Goal: Transaction & Acquisition: Purchase product/service

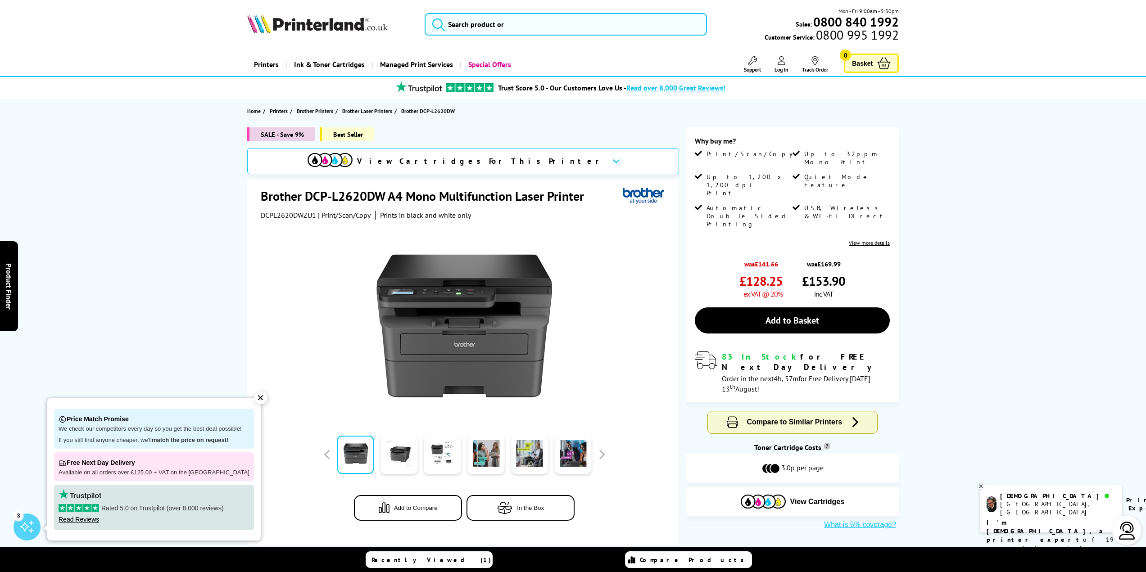
click at [254, 400] on div "✕" at bounding box center [260, 398] width 13 height 13
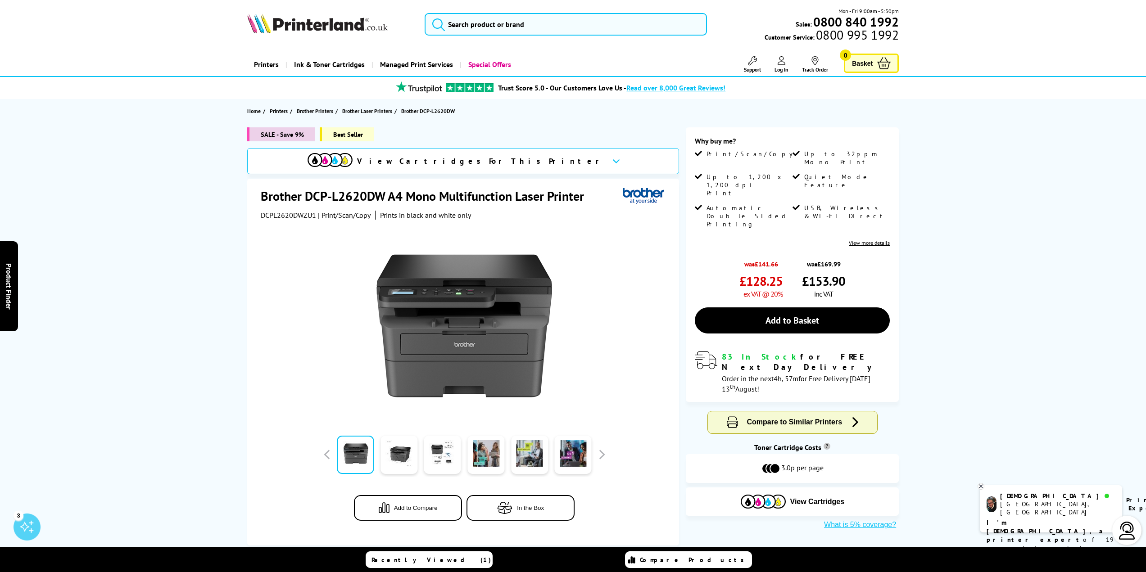
click at [321, 23] on img at bounding box center [317, 24] width 140 height 20
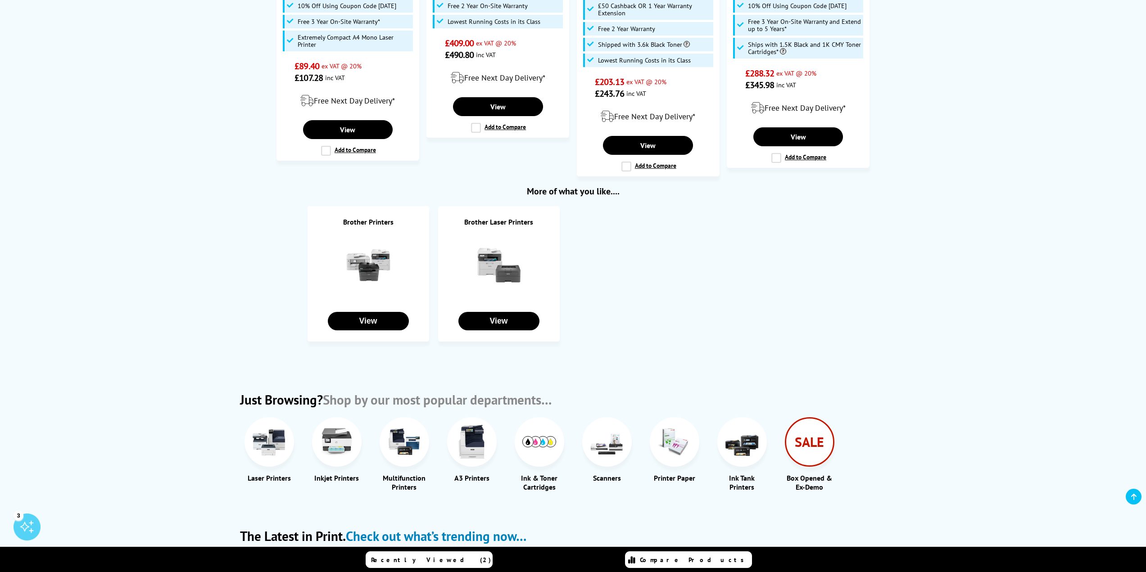
scroll to position [855, 0]
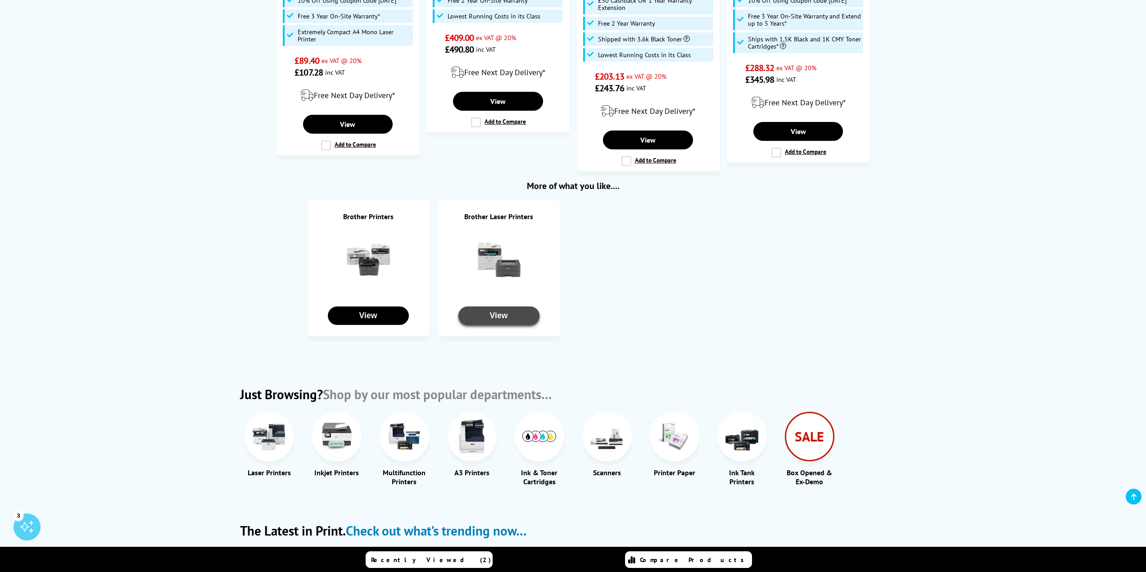
click at [489, 307] on button "View" at bounding box center [498, 316] width 81 height 18
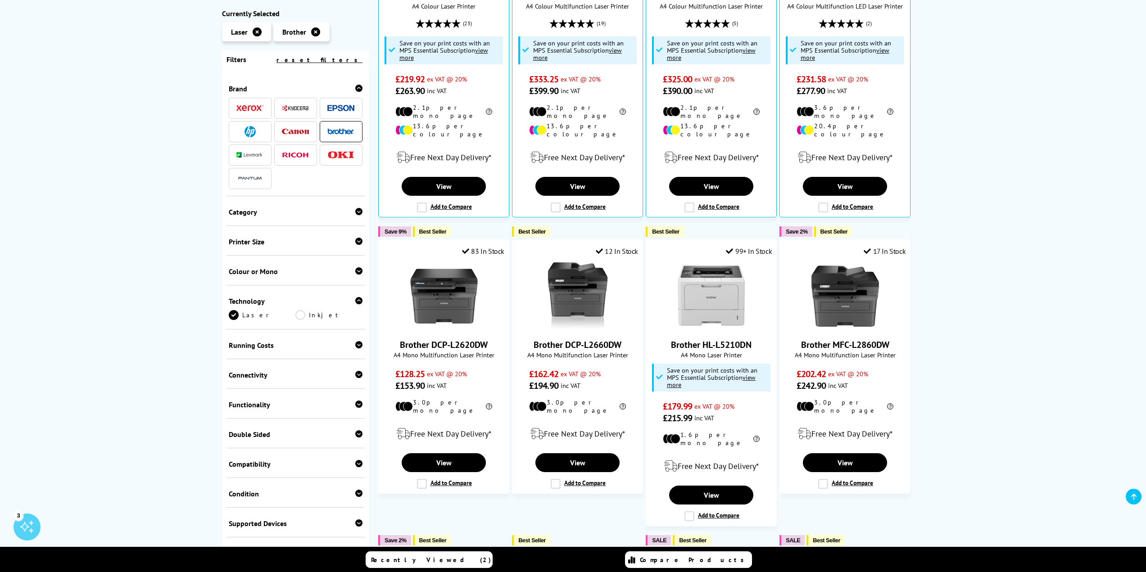
scroll to position [315, 0]
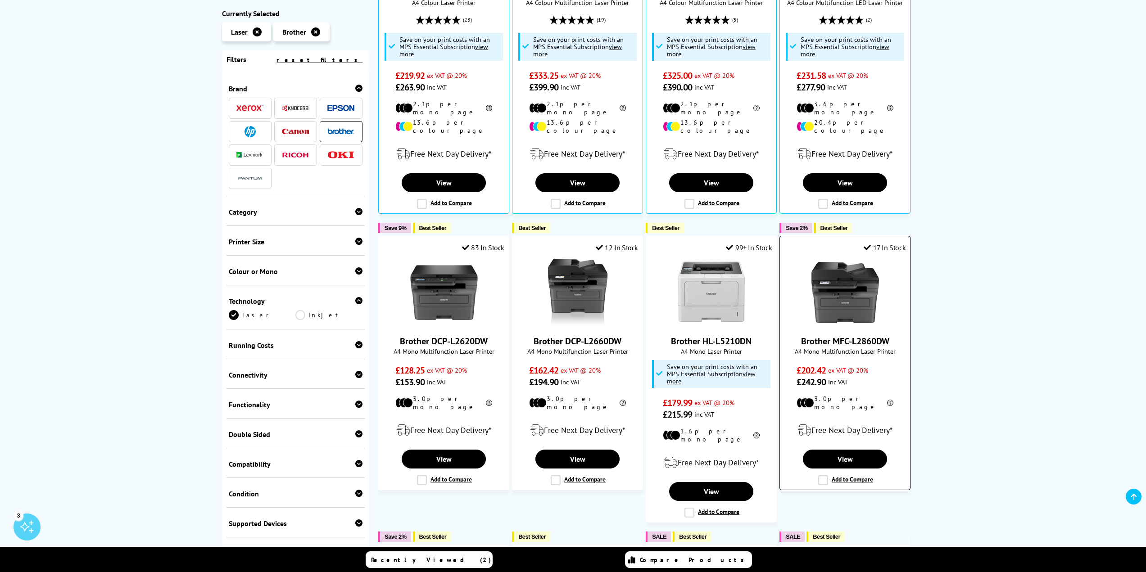
click at [850, 301] on img at bounding box center [845, 293] width 68 height 68
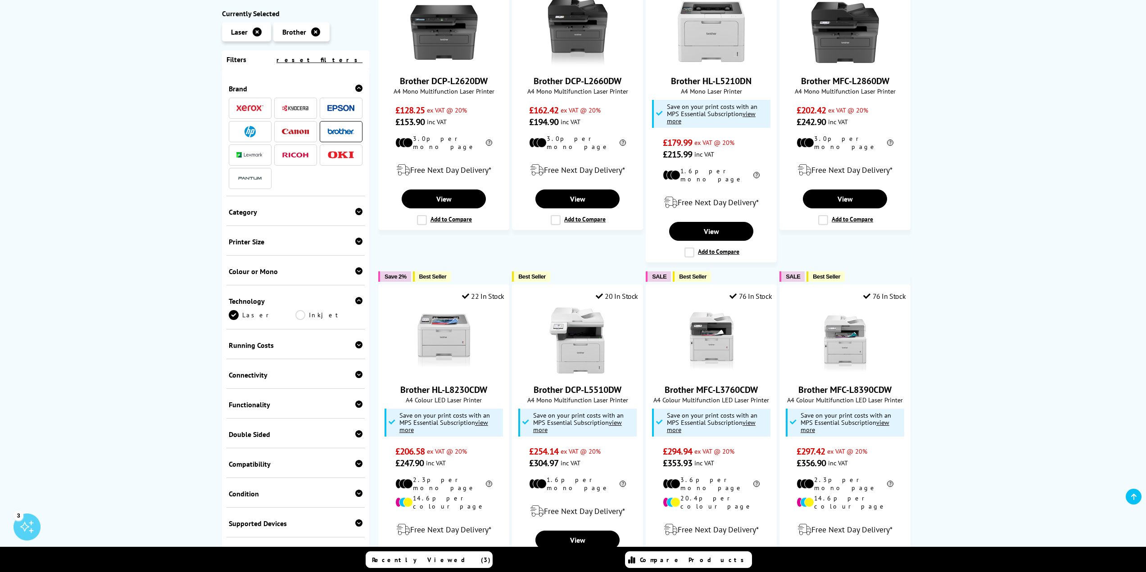
scroll to position [585, 0]
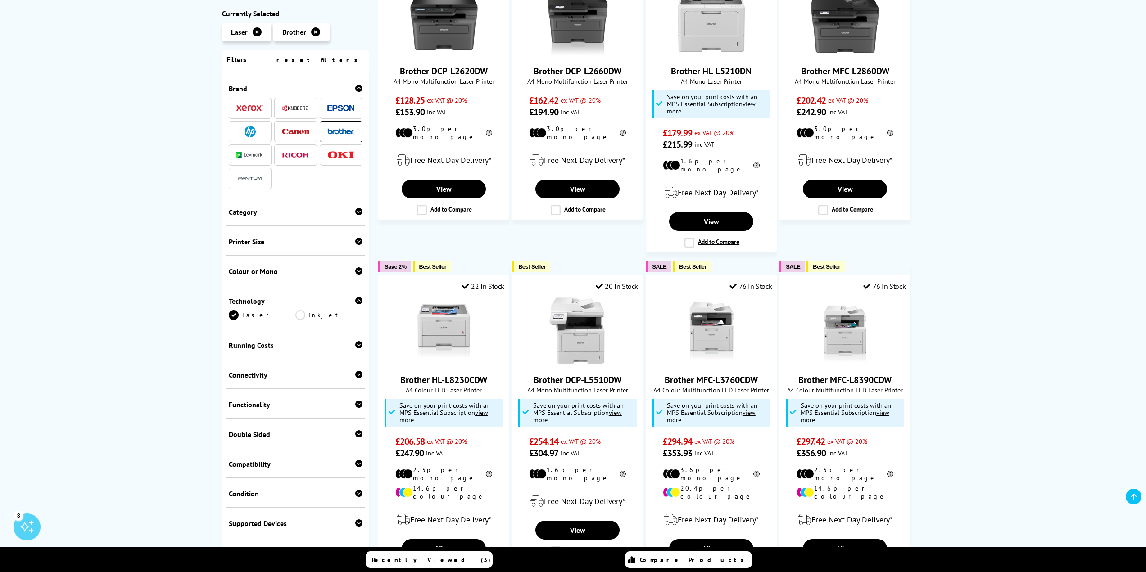
click at [355, 267] on icon at bounding box center [358, 270] width 7 height 7
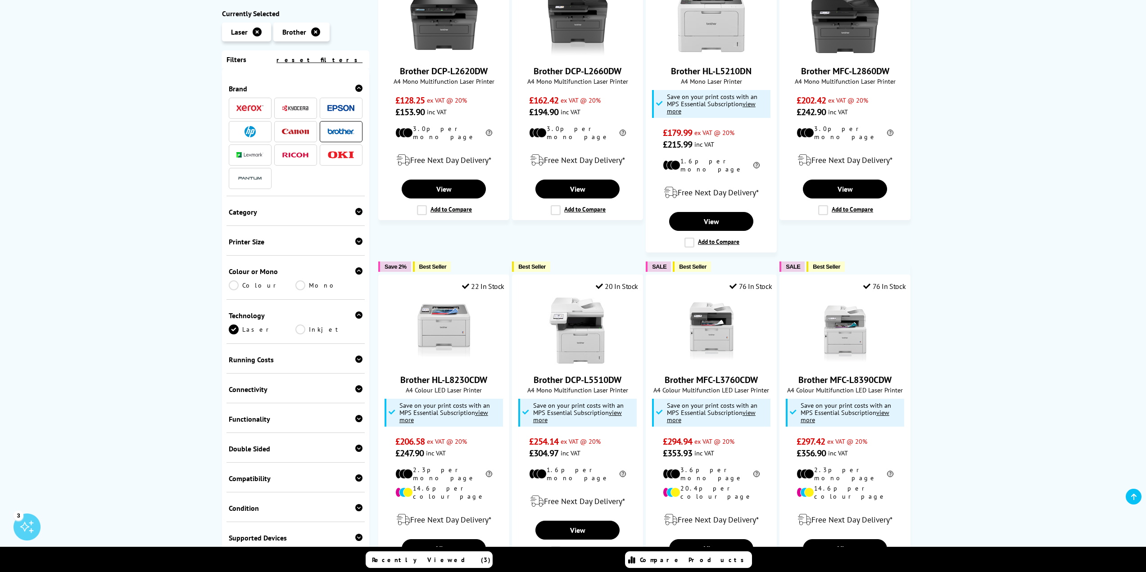
click at [299, 282] on link "Mono" at bounding box center [328, 285] width 67 height 10
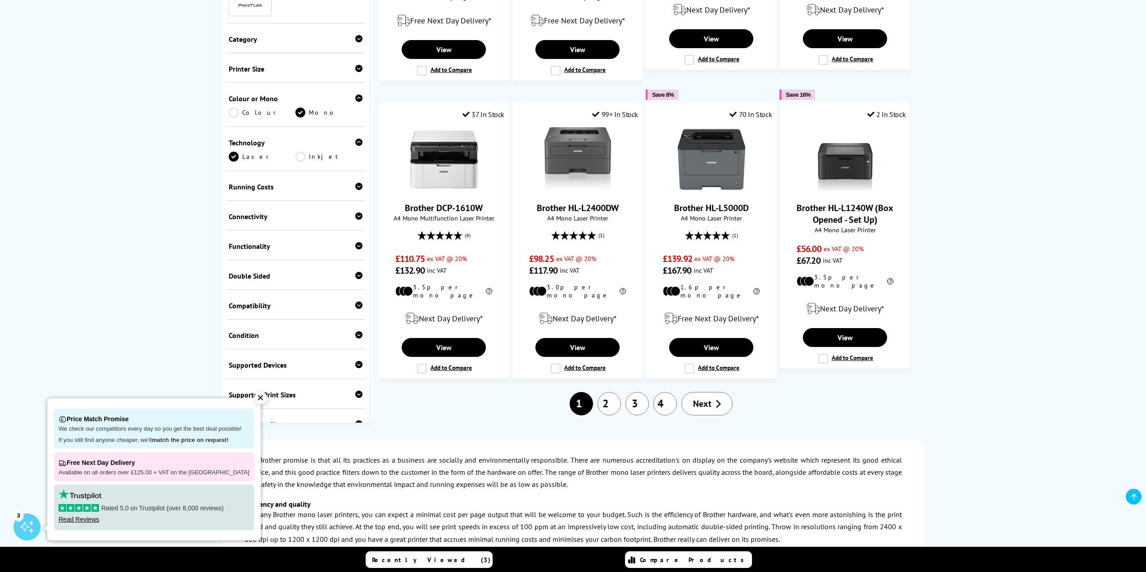
scroll to position [720, 0]
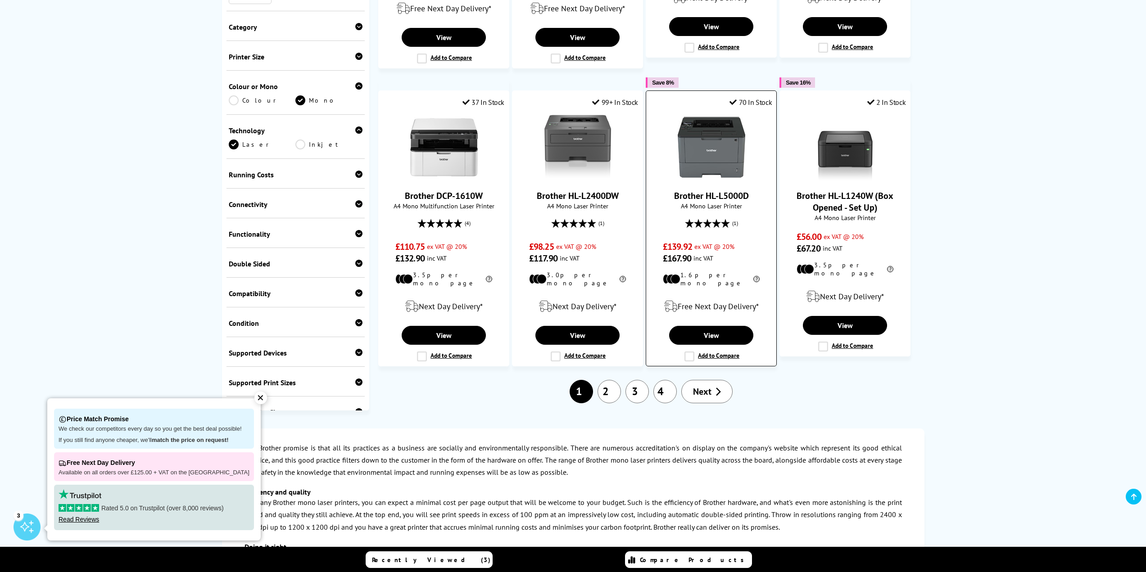
click at [710, 166] on img at bounding box center [712, 147] width 68 height 68
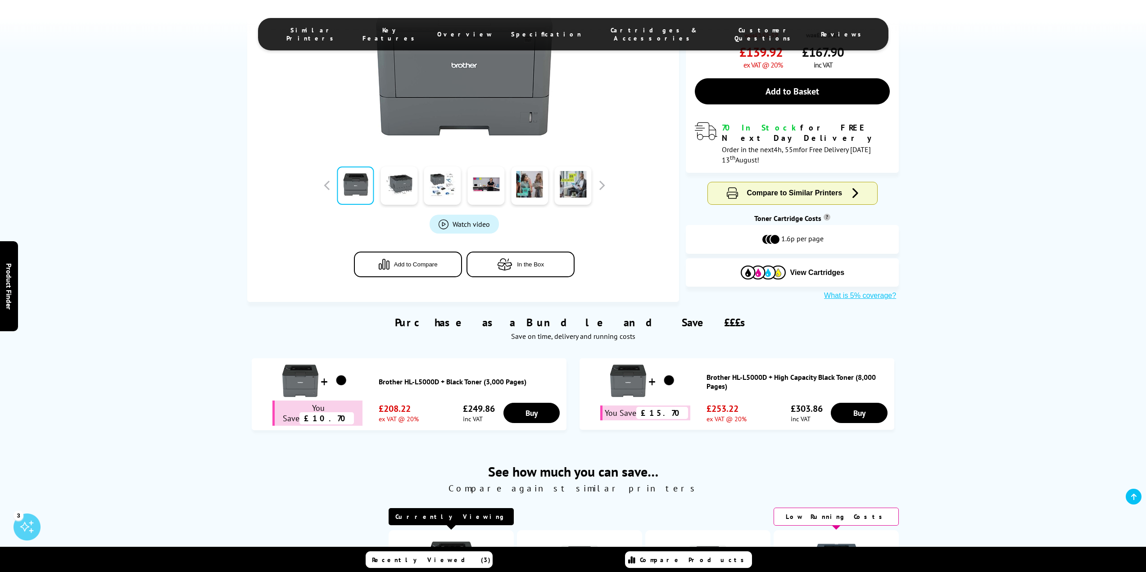
scroll to position [180, 0]
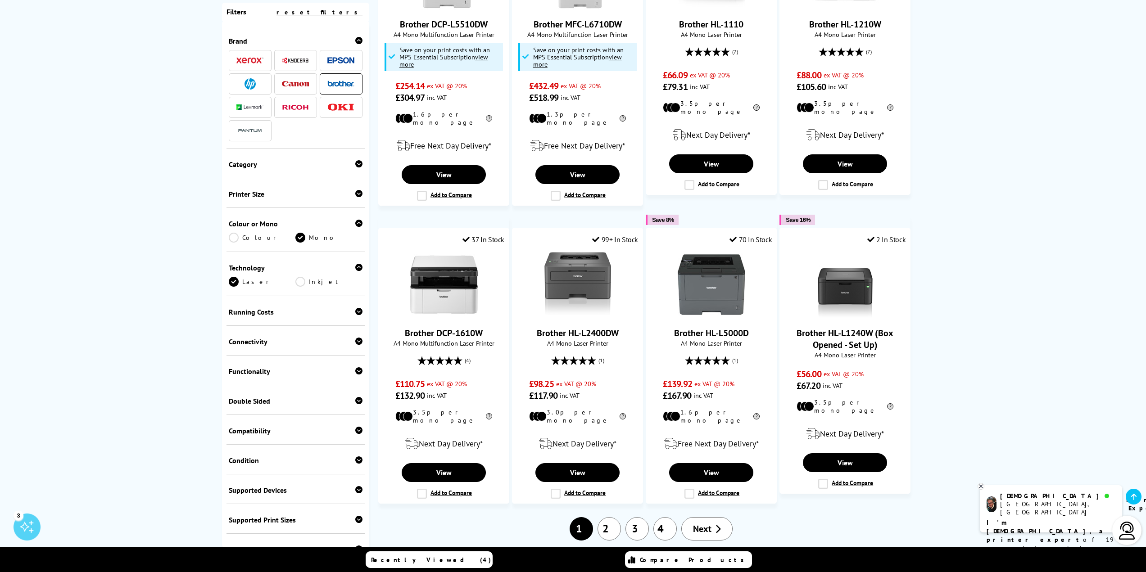
scroll to position [585, 0]
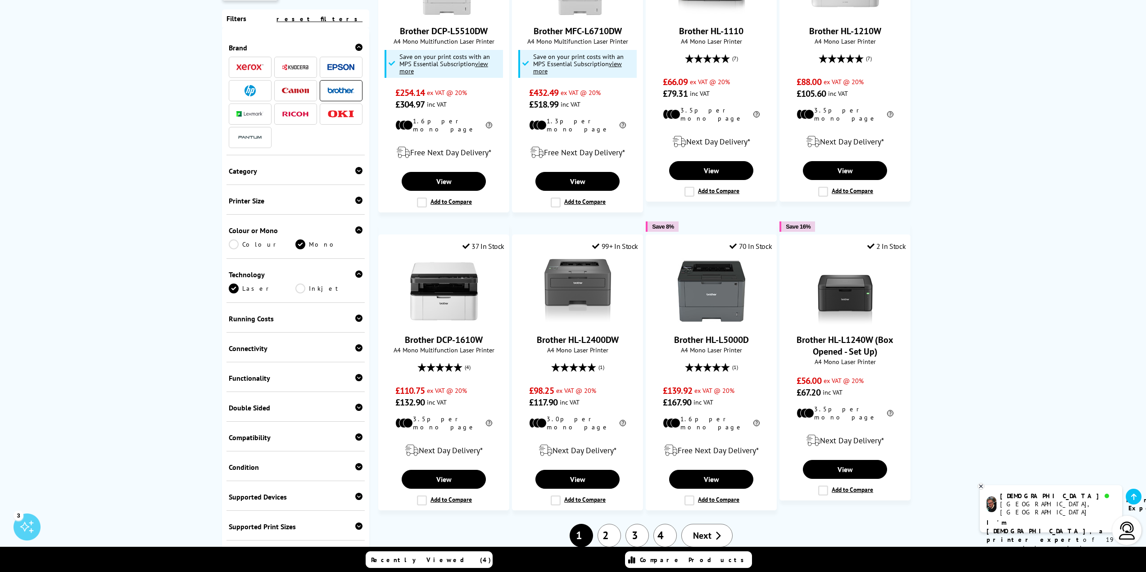
click at [355, 344] on icon at bounding box center [358, 347] width 7 height 7
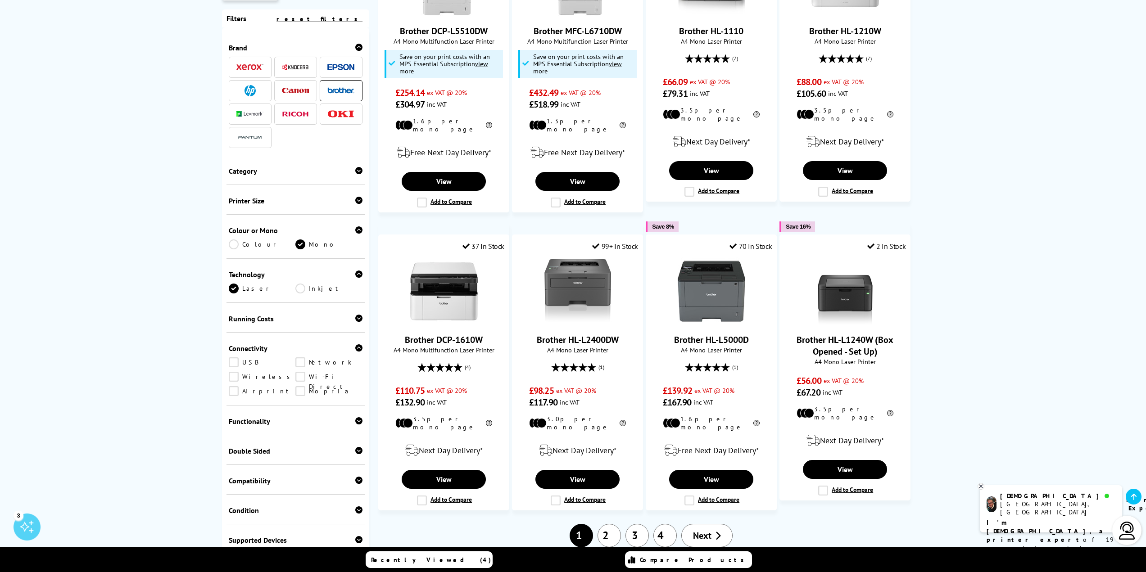
click at [299, 357] on link "Network" at bounding box center [328, 362] width 67 height 10
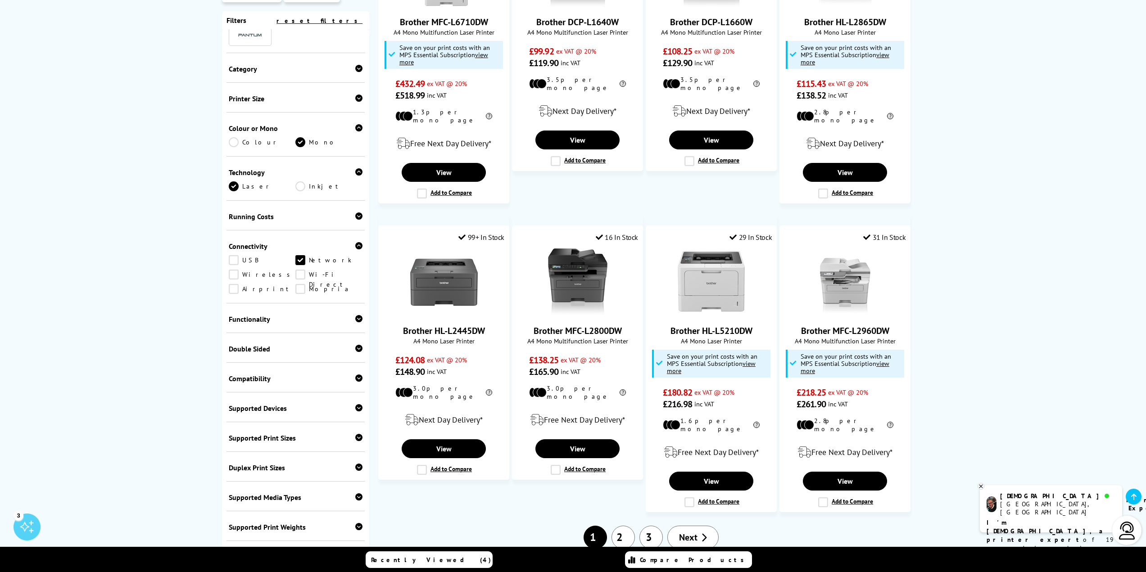
scroll to position [135, 0]
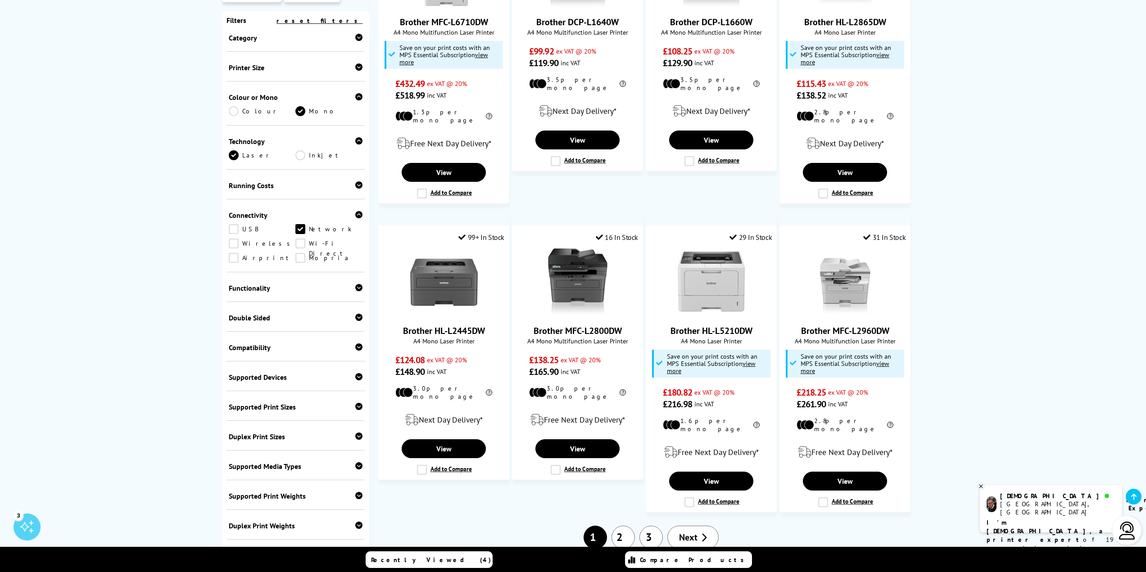
click at [358, 284] on icon at bounding box center [358, 287] width 7 height 7
click at [300, 297] on link "Scan" at bounding box center [328, 302] width 67 height 10
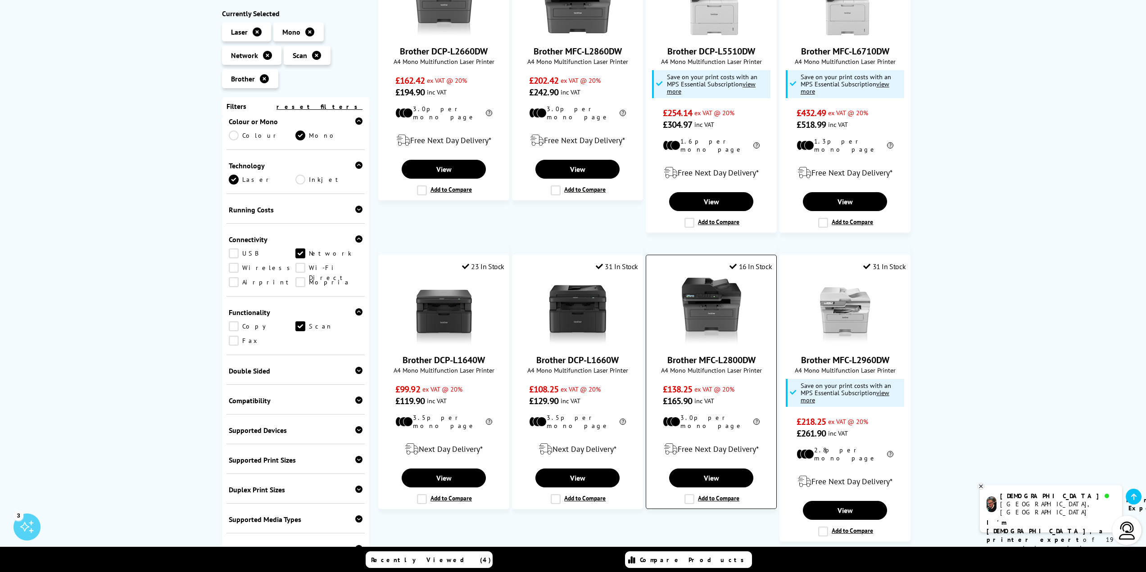
scroll to position [270, 0]
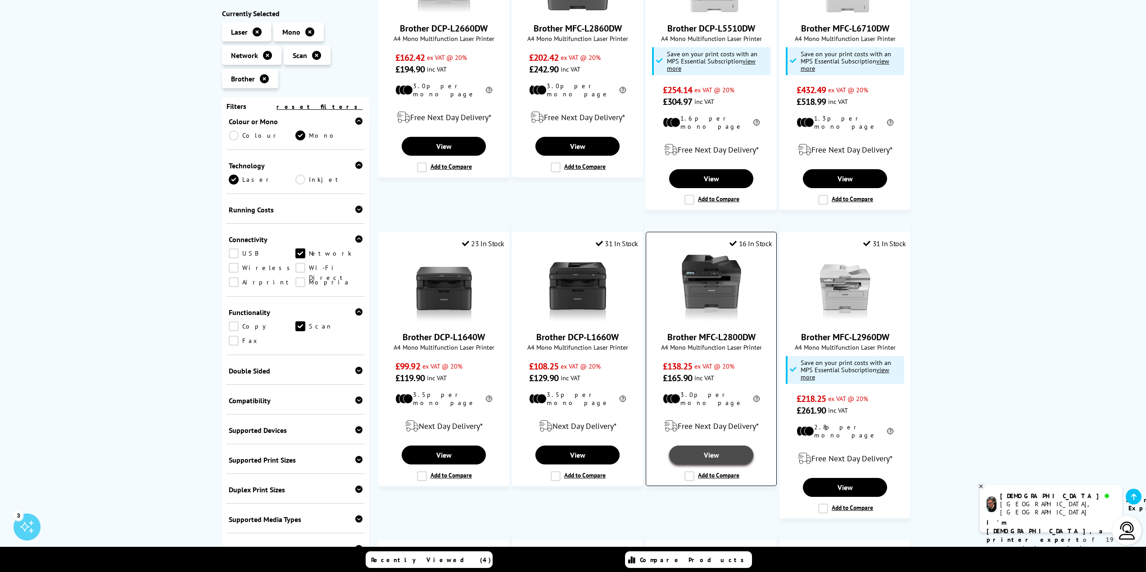
click at [711, 446] on link "View" at bounding box center [711, 455] width 84 height 19
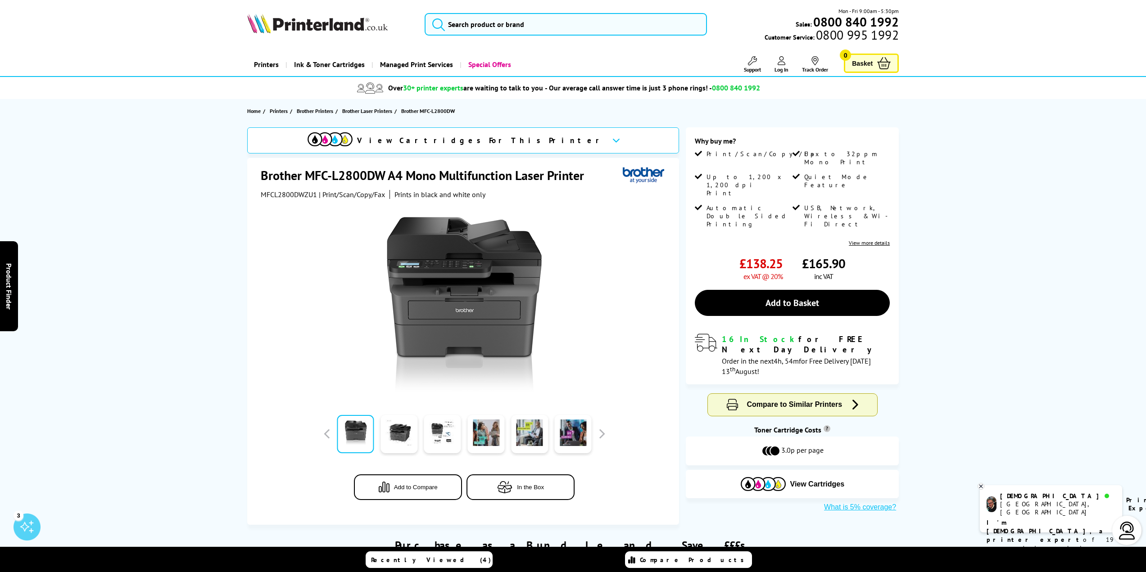
click at [786, 401] on span "Compare to Similar Printers" at bounding box center [794, 405] width 95 height 8
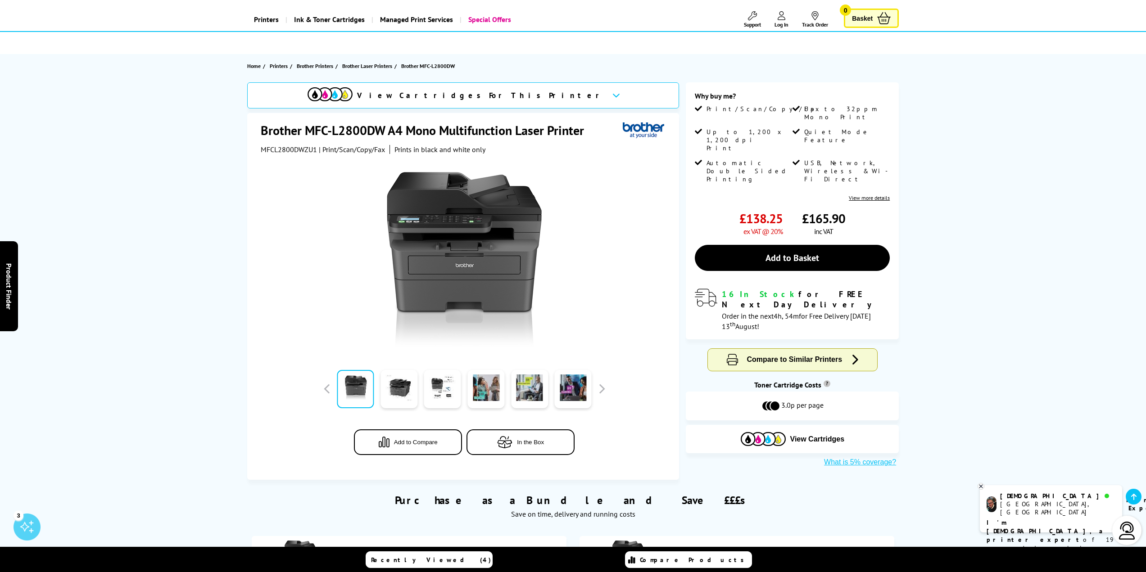
scroll to position [32, 0]
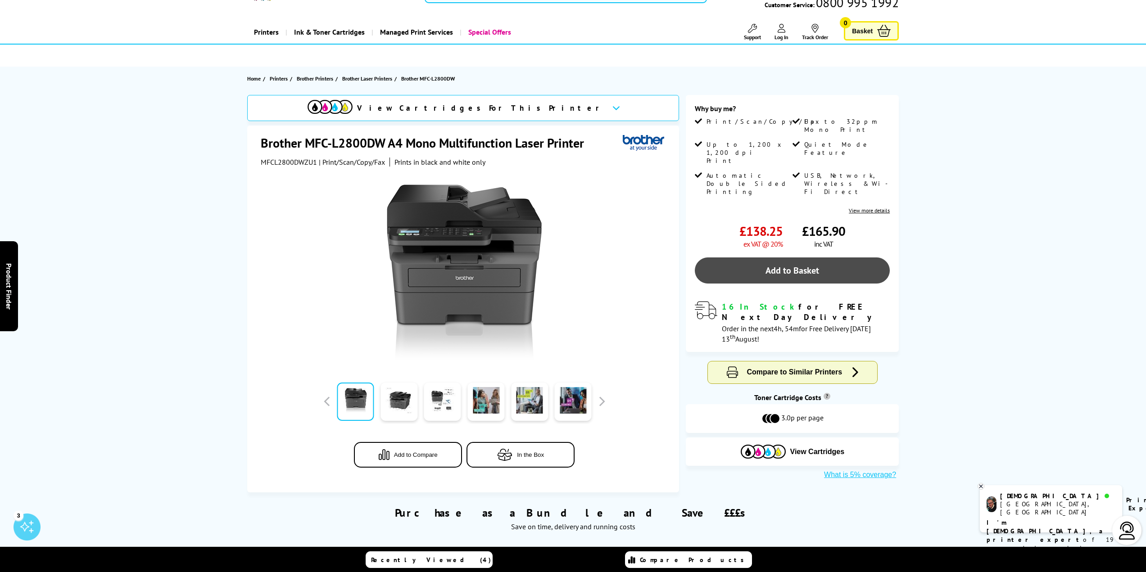
click at [761, 258] on link "Add to Basket" at bounding box center [792, 271] width 195 height 26
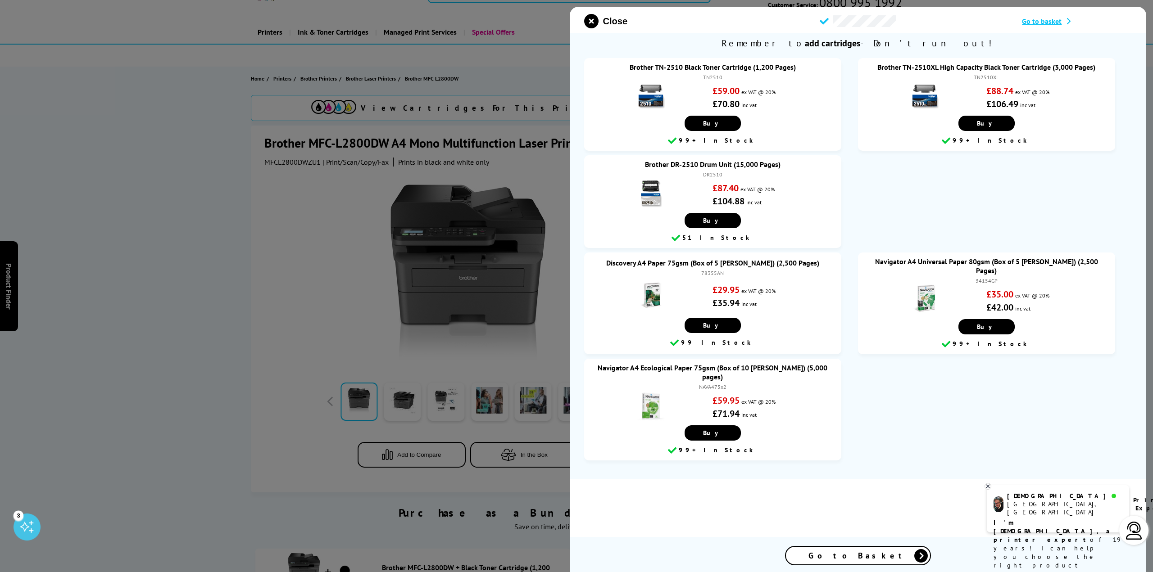
click at [349, 183] on div at bounding box center [576, 286] width 1153 height 572
click at [593, 23] on icon "close modal" at bounding box center [591, 21] width 14 height 14
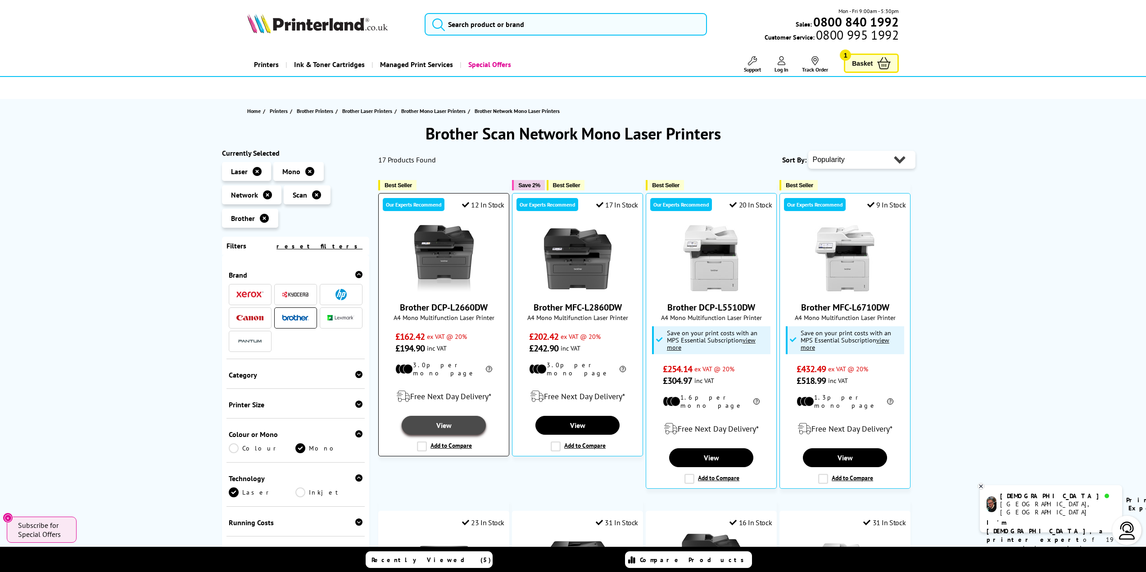
click at [456, 418] on link "View" at bounding box center [444, 425] width 84 height 19
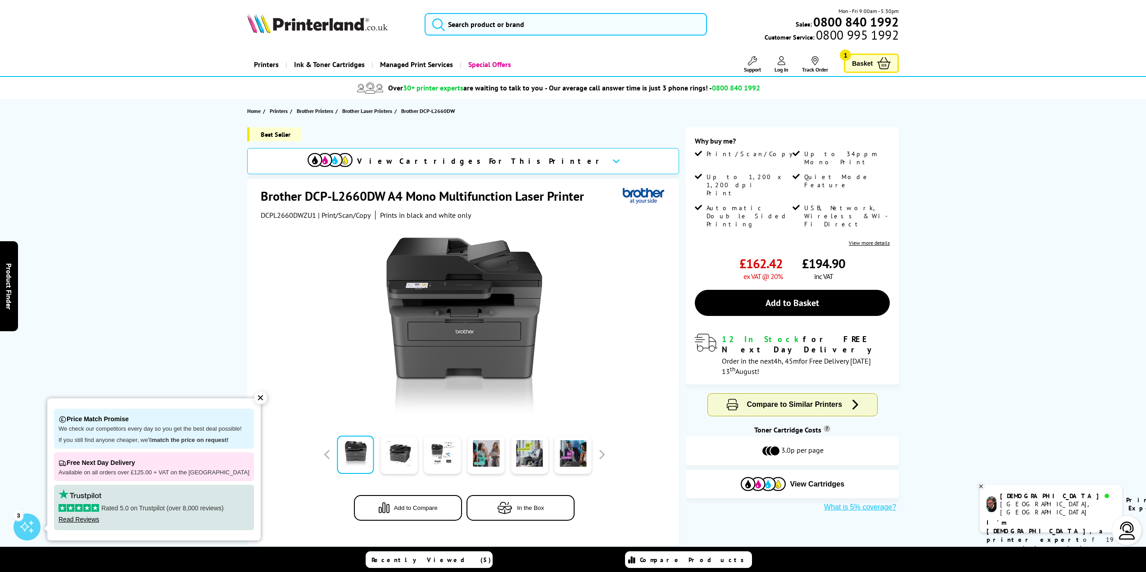
click at [866, 64] on span "Basket" at bounding box center [862, 63] width 21 height 12
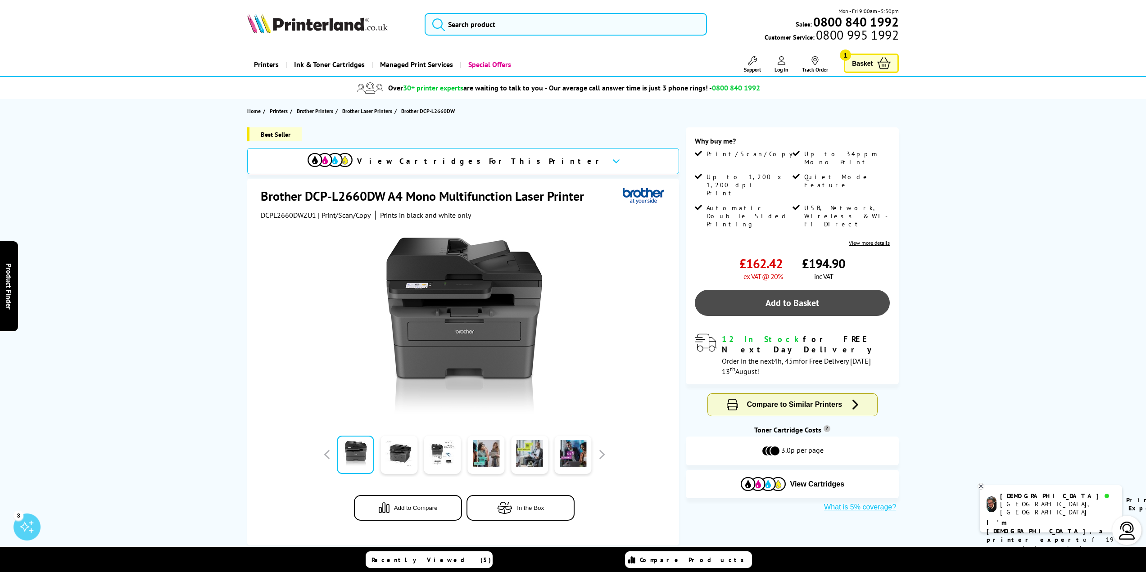
click at [789, 290] on link "Add to Basket" at bounding box center [792, 303] width 195 height 26
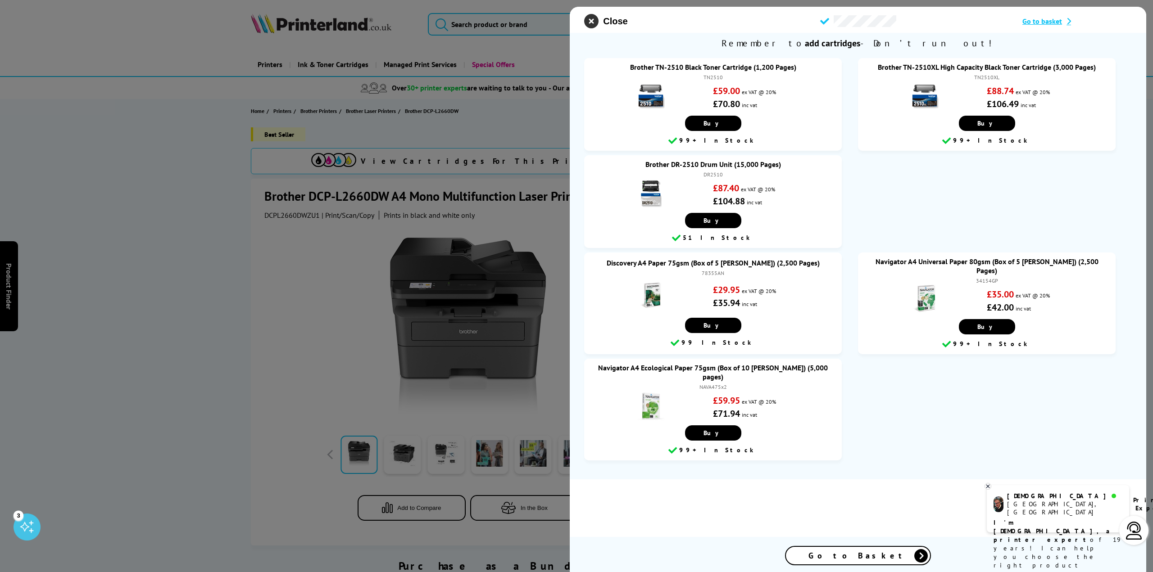
click at [597, 21] on icon "close modal" at bounding box center [591, 21] width 14 height 14
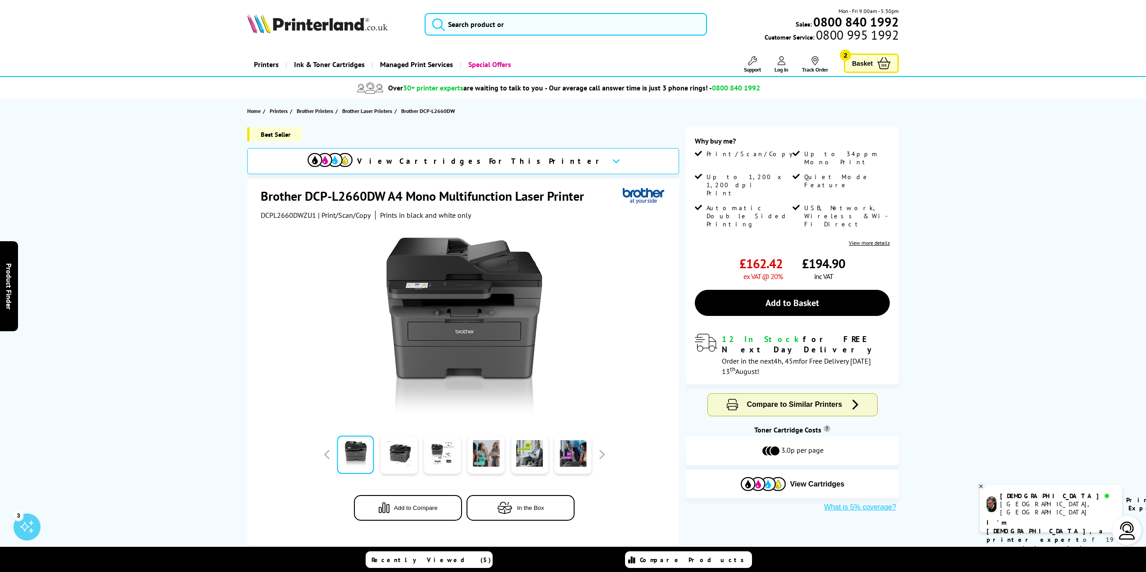
click at [870, 63] on span "Basket" at bounding box center [862, 63] width 21 height 12
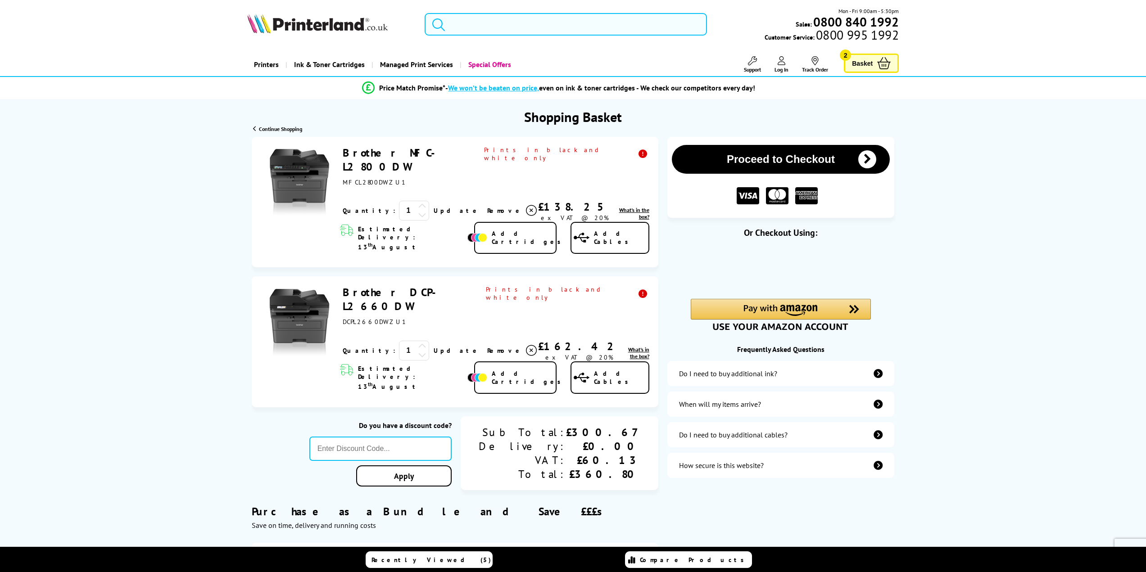
click at [390, 154] on link "Brother MFC-L2800DW" at bounding box center [394, 160] width 103 height 28
click at [487, 215] on span "Remove" at bounding box center [505, 211] width 36 height 8
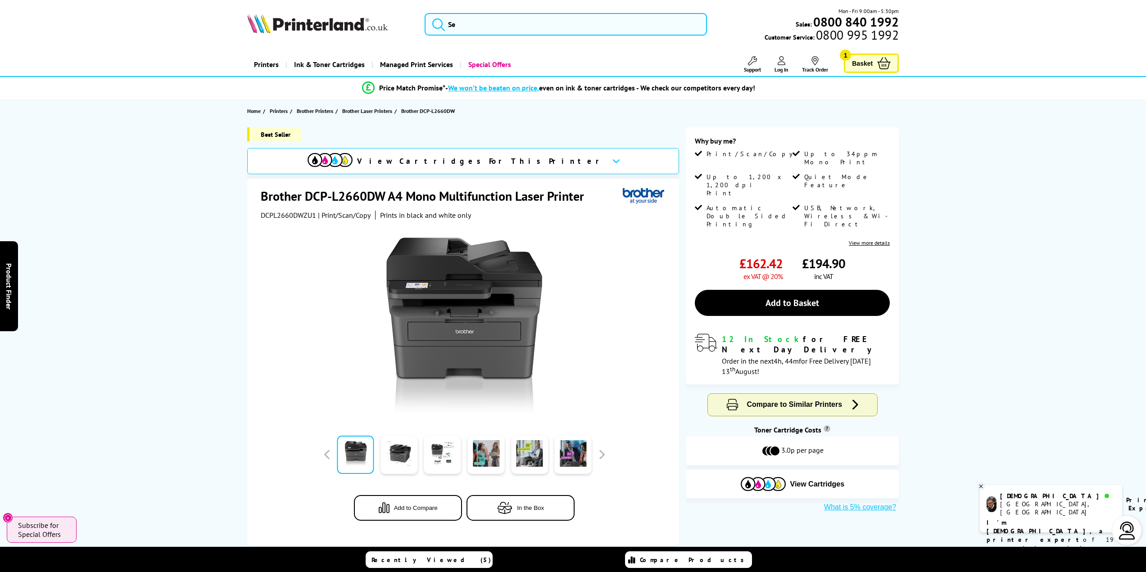
drag, startPoint x: 0, startPoint y: 0, endPoint x: 109, endPoint y: 126, distance: 166.6
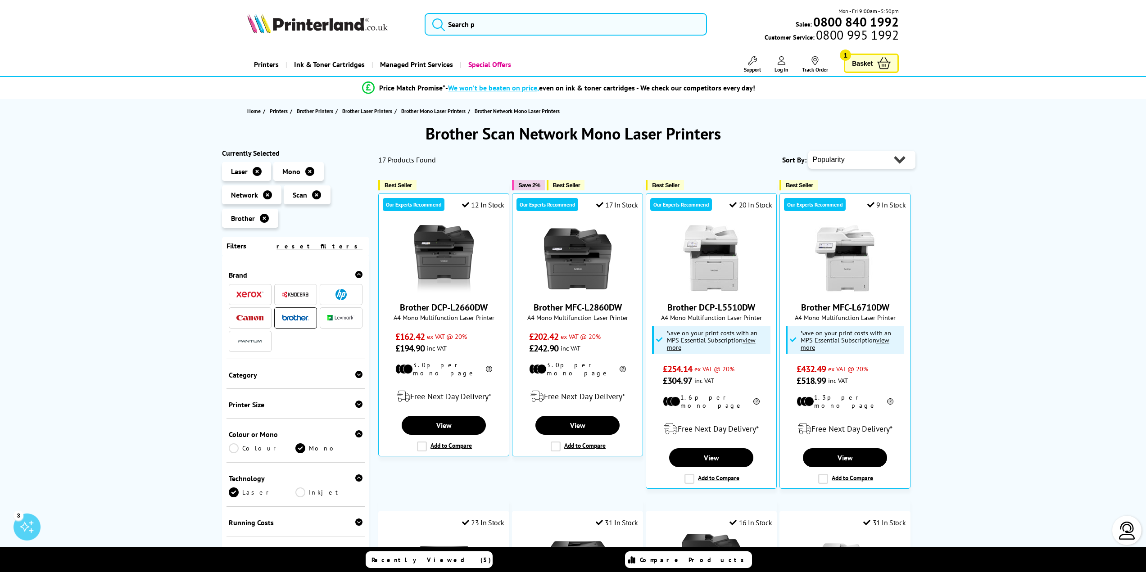
click at [284, 25] on img at bounding box center [317, 24] width 140 height 20
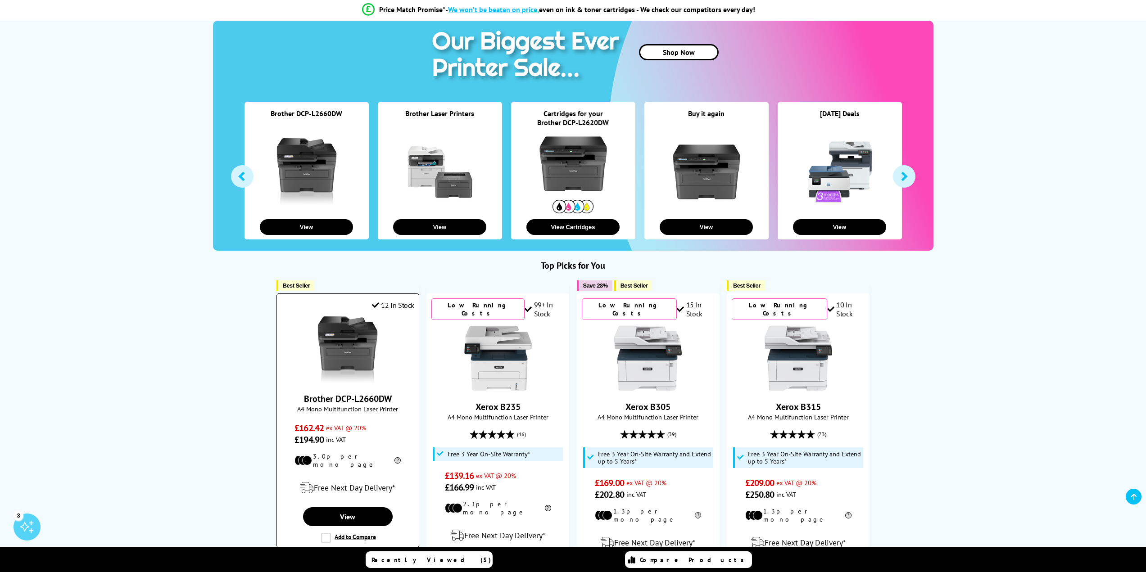
scroll to position [90, 0]
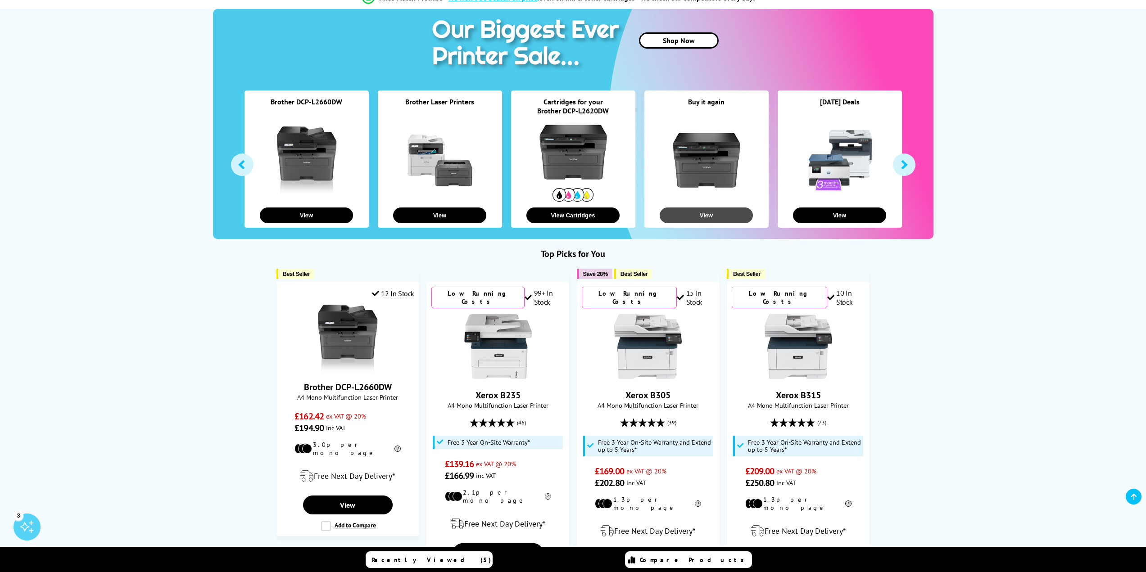
click at [712, 216] on button "View" at bounding box center [706, 216] width 93 height 16
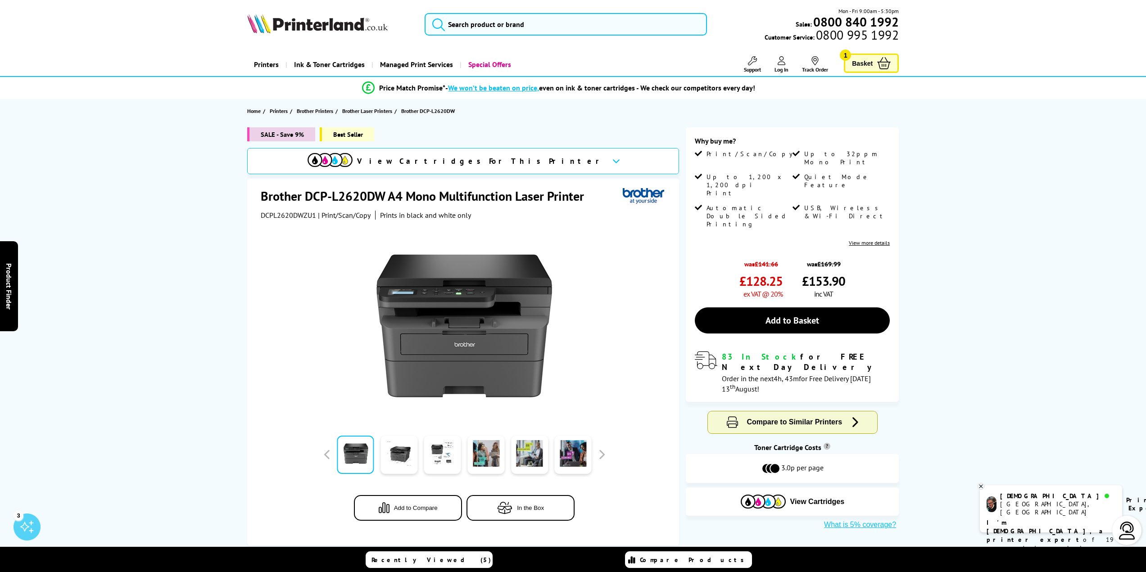
click at [863, 64] on span "Basket" at bounding box center [862, 63] width 21 height 12
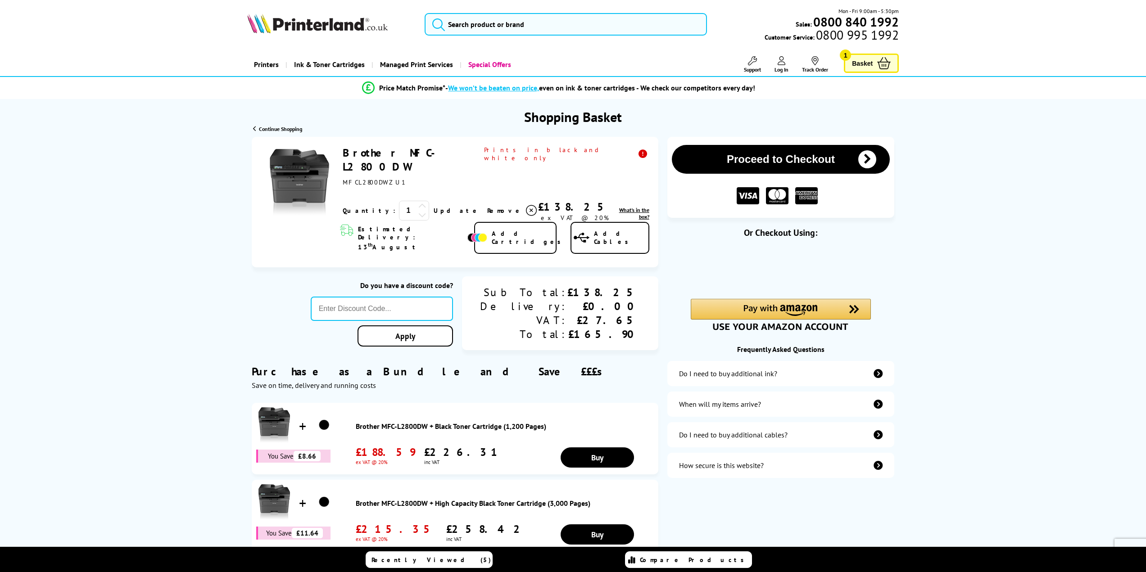
click at [418, 202] on icon at bounding box center [422, 206] width 8 height 8
click at [443, 326] on link "Apply" at bounding box center [404, 336] width 95 height 21
drag, startPoint x: 460, startPoint y: 152, endPoint x: 345, endPoint y: 149, distance: 114.4
click at [345, 149] on div "Brother MFC-L2800DW ex VAT @ 20%" at bounding box center [496, 166] width 306 height 41
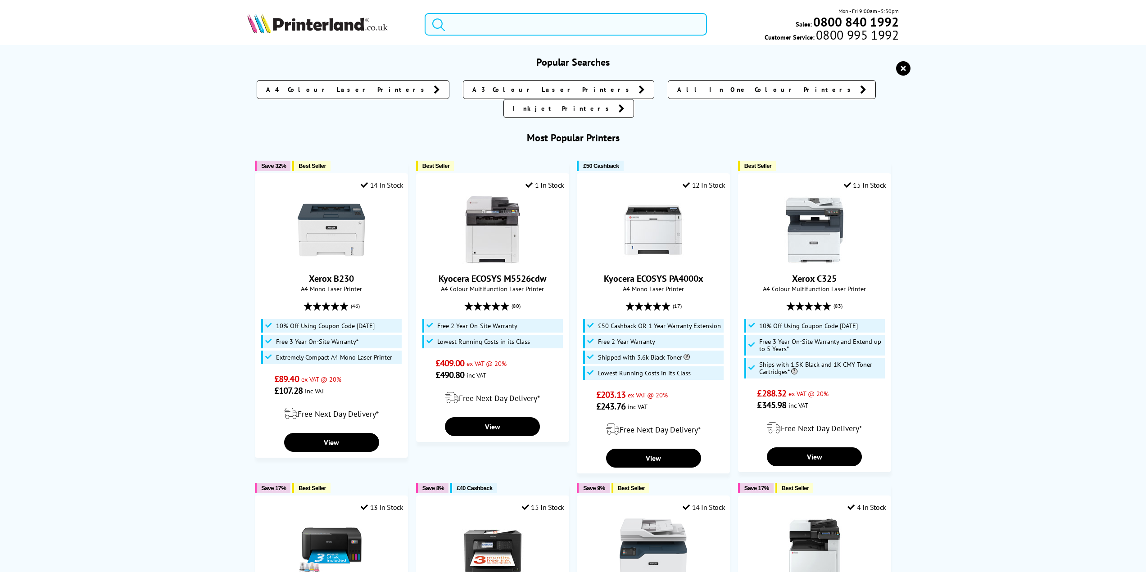
click at [468, 27] on input "search" at bounding box center [566, 24] width 283 height 23
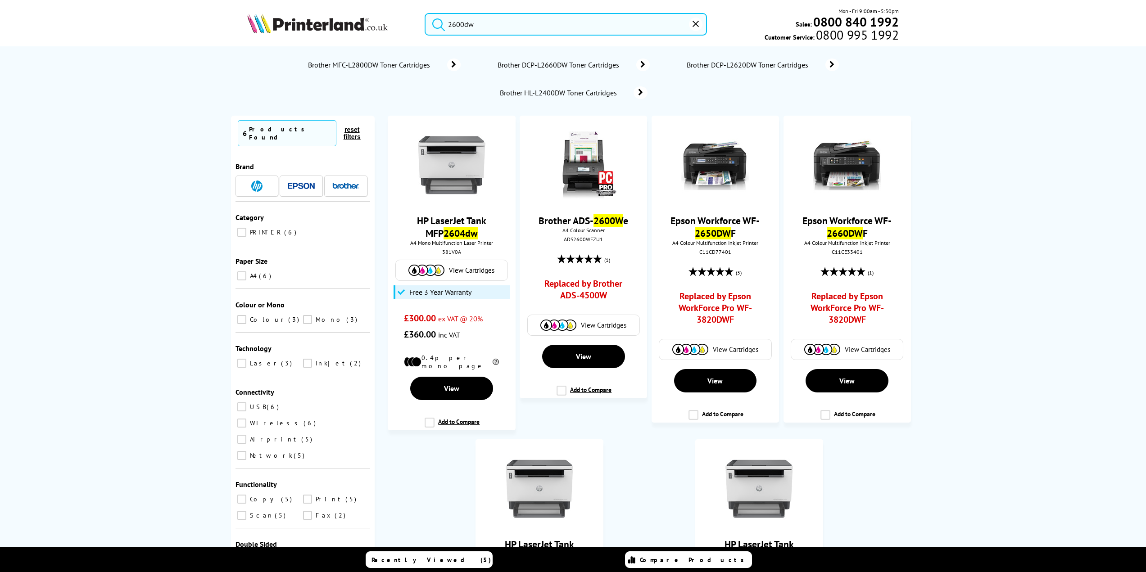
click at [425, 13] on button "submit" at bounding box center [436, 23] width 23 height 20
click at [448, 26] on input "2600dw" at bounding box center [566, 24] width 283 height 23
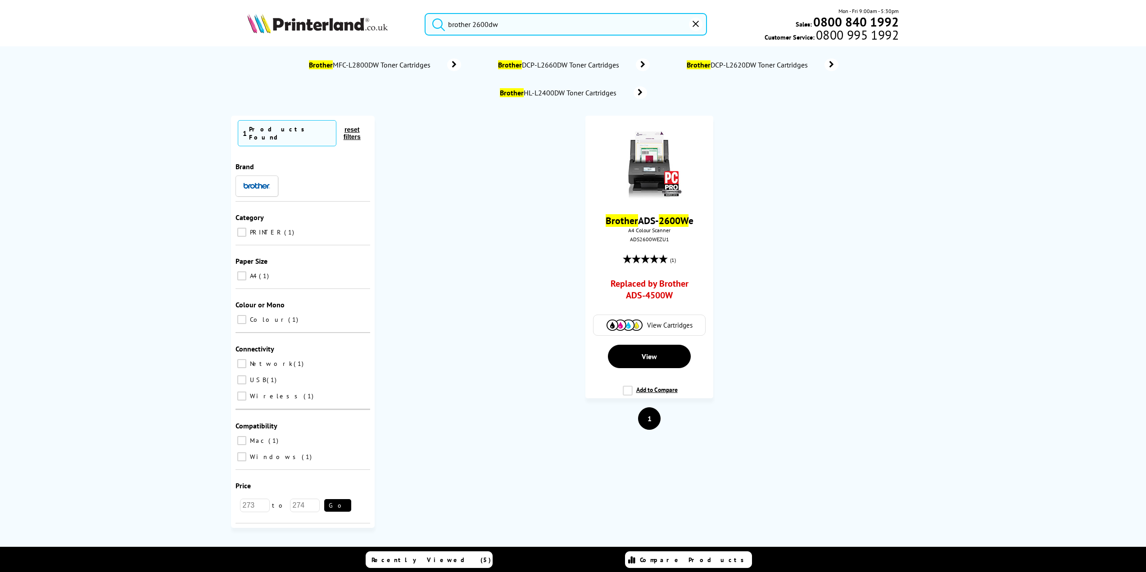
click at [425, 13] on button "submit" at bounding box center [436, 23] width 23 height 20
click at [486, 23] on input "brother 2600dw" at bounding box center [566, 24] width 283 height 23
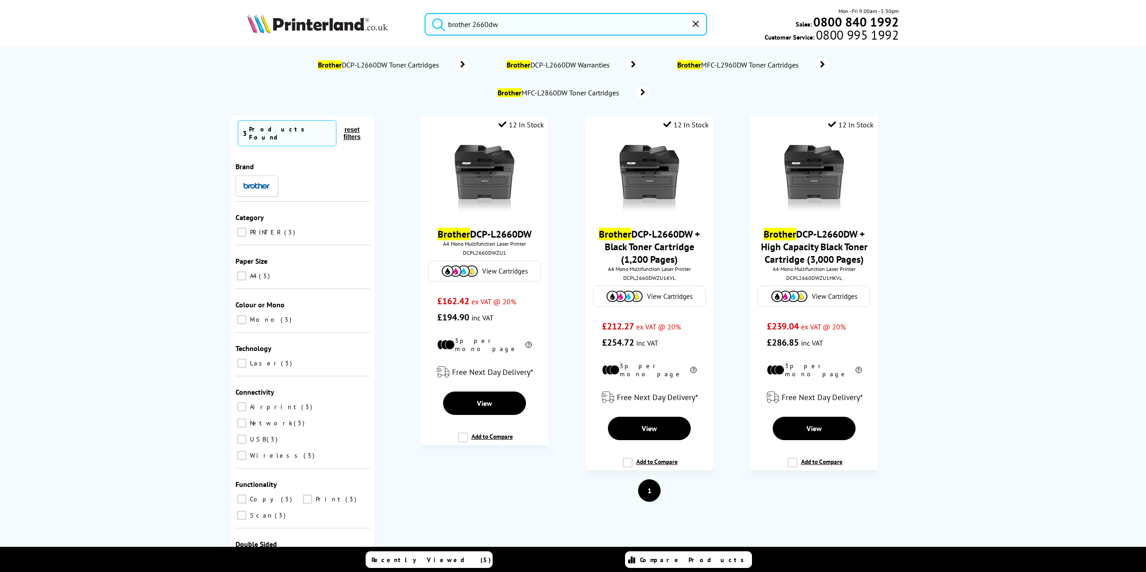
click at [425, 13] on button "submit" at bounding box center [436, 23] width 23 height 20
click at [483, 26] on input "brother 2660dw" at bounding box center [566, 24] width 283 height 23
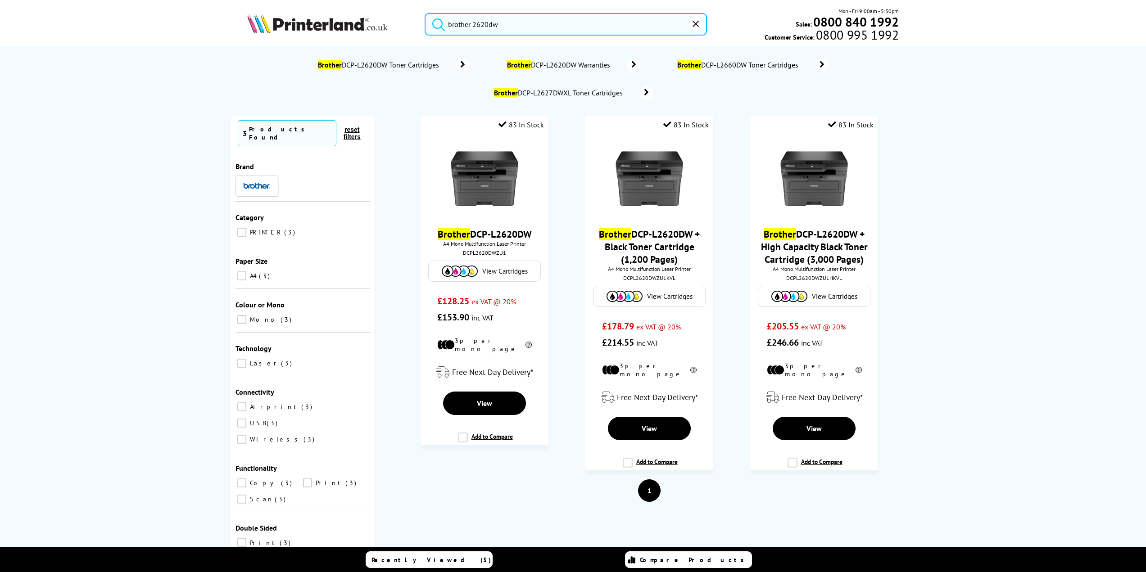
type input "brother 2620dw"
click at [425, 13] on button "submit" at bounding box center [436, 23] width 23 height 20
